Goal: Task Accomplishment & Management: Use online tool/utility

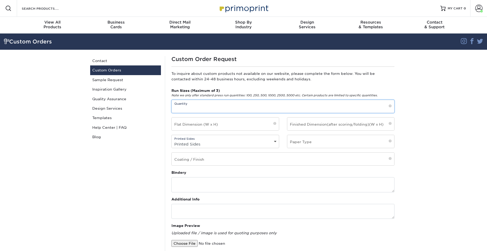
click at [291, 109] on input "text" at bounding box center [283, 106] width 223 height 13
click at [196, 109] on input "text" at bounding box center [283, 106] width 223 height 13
type input "250"
click at [257, 129] on input "text" at bounding box center [225, 124] width 107 height 13
drag, startPoint x: 200, startPoint y: 127, endPoint x: 147, endPoint y: 119, distance: 53.8
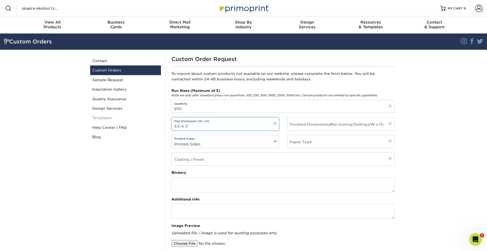
click at [147, 119] on div "Custom Orders Contact Custom Orders Sample Request Inspiration Gallery Quality …" at bounding box center [243, 218] width 315 height 337
type input "2" X 3.5""
click at [421, 129] on section "Custom Orders Instagram Facebook Twitter Custom Orders Contact Custom Orders Sa…" at bounding box center [243, 210] width 487 height 353
click at [265, 142] on select "Printed Sides 4/0 - Single Sided 4/4 - Double Sided" at bounding box center [225, 145] width 107 height 8
select select "4/4 - Double Sided"
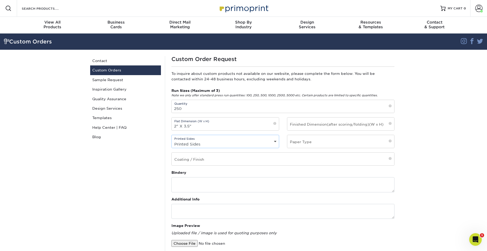
click at [172, 141] on select "Printed Sides 4/0 - Single Sided 4/4 - Double Sided" at bounding box center [225, 145] width 107 height 8
click at [313, 142] on input "text" at bounding box center [340, 141] width 107 height 13
click at [389, 142] on span at bounding box center [390, 141] width 3 height 4
click at [376, 142] on input "text" at bounding box center [340, 141] width 107 height 13
type input "16pt"
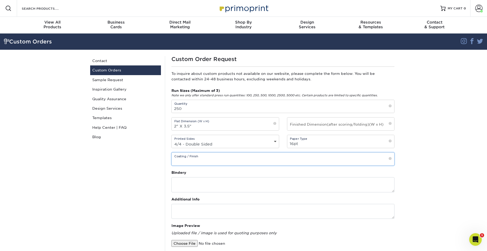
click at [255, 162] on input "text" at bounding box center [283, 159] width 223 height 13
click at [390, 159] on span at bounding box center [390, 159] width 3 height 4
